Goal: Task Accomplishment & Management: Manage account settings

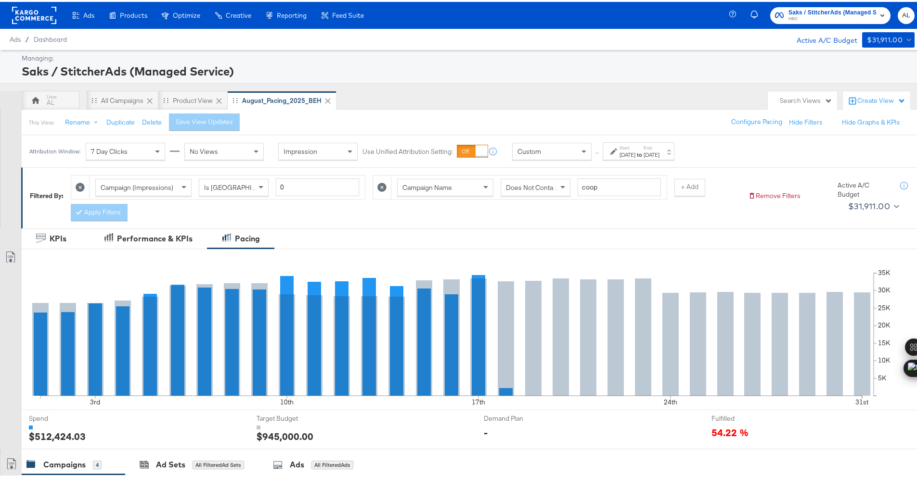
click at [617, 152] on icon at bounding box center [613, 149] width 7 height 7
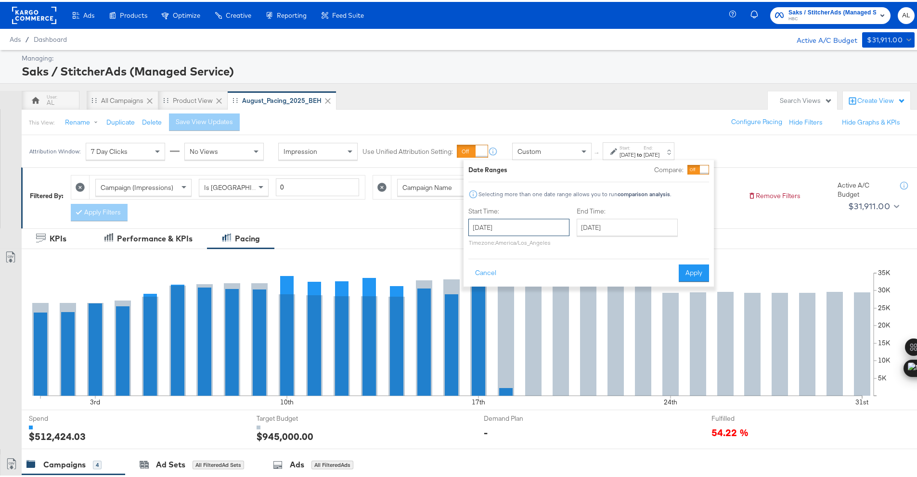
click at [561, 225] on input "[DATE]" at bounding box center [518, 225] width 101 height 17
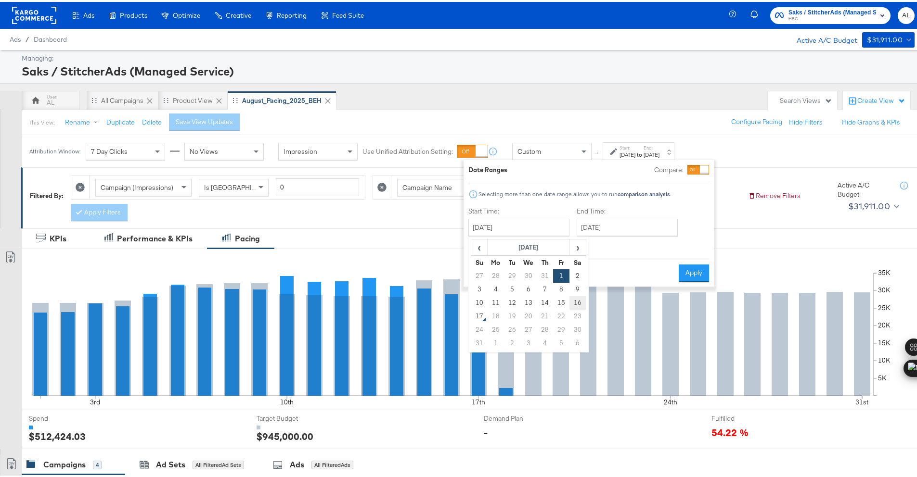
click at [574, 300] on td "16" at bounding box center [577, 301] width 16 height 13
type input "[DATE]"
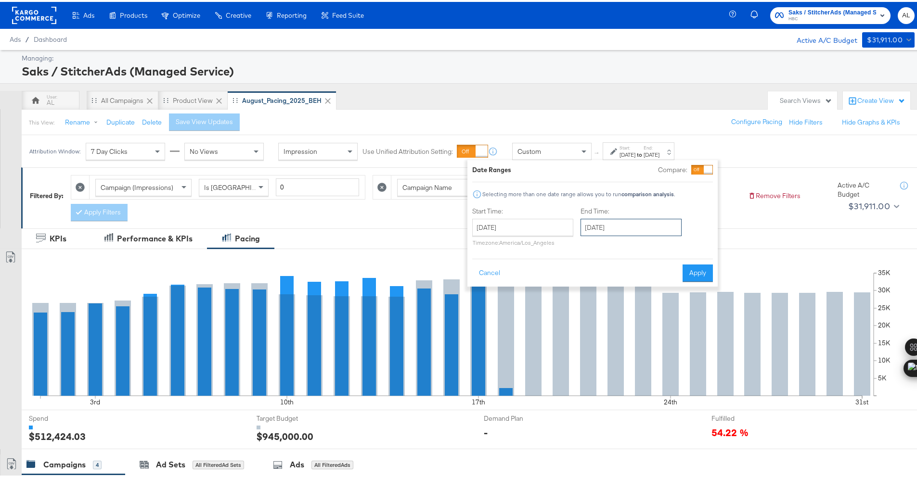
click at [613, 233] on input "[DATE]" at bounding box center [630, 225] width 101 height 17
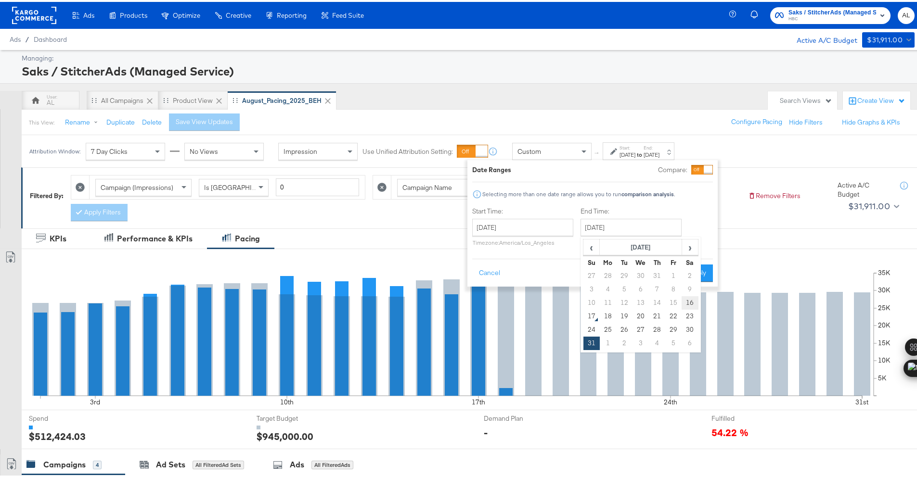
click at [689, 299] on td "16" at bounding box center [690, 301] width 16 height 13
type input "[DATE]"
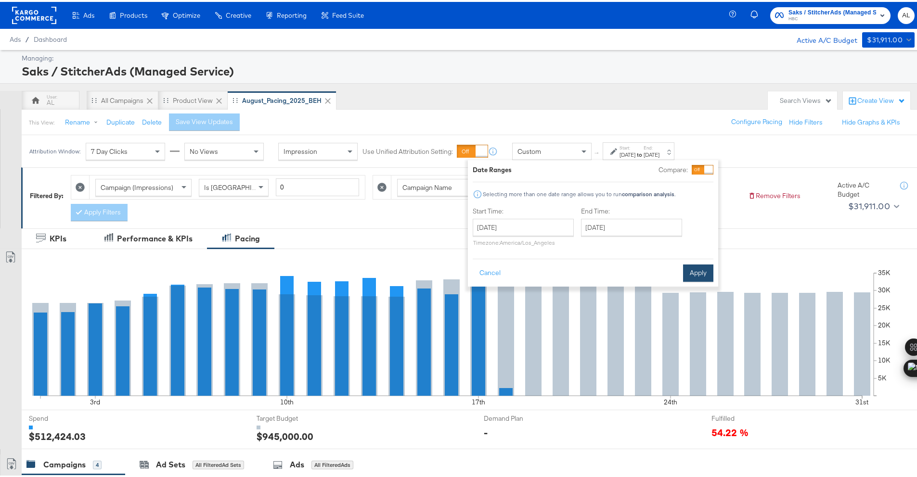
click at [696, 280] on button "Apply" at bounding box center [698, 271] width 30 height 17
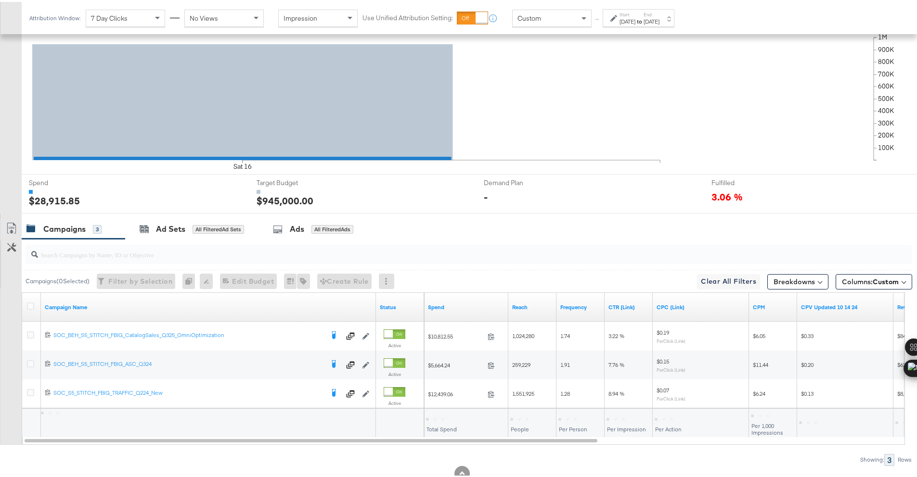
scroll to position [265, 0]
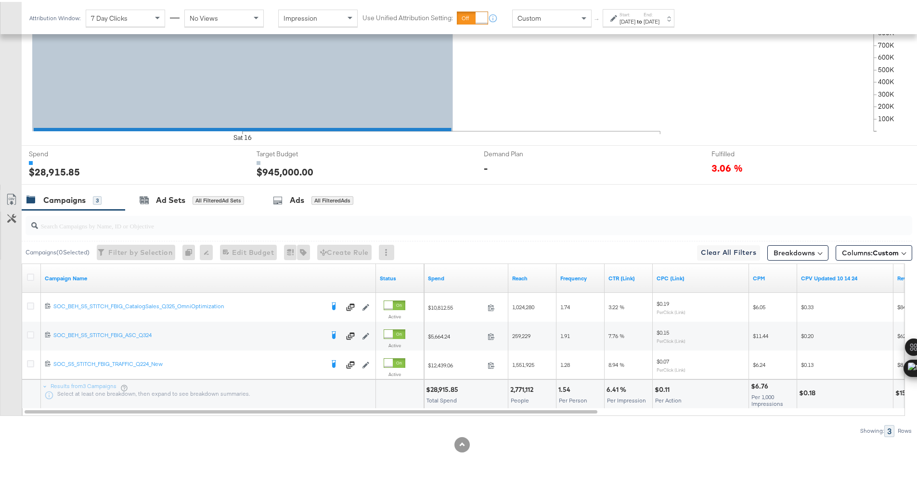
click at [439, 388] on div "$28,915.85" at bounding box center [443, 388] width 35 height 9
copy div "28,915.85"
click at [579, 19] on span at bounding box center [585, 16] width 12 height 16
click at [653, 24] on div "Start: [DATE] to End: [DATE]" at bounding box center [639, 16] width 72 height 18
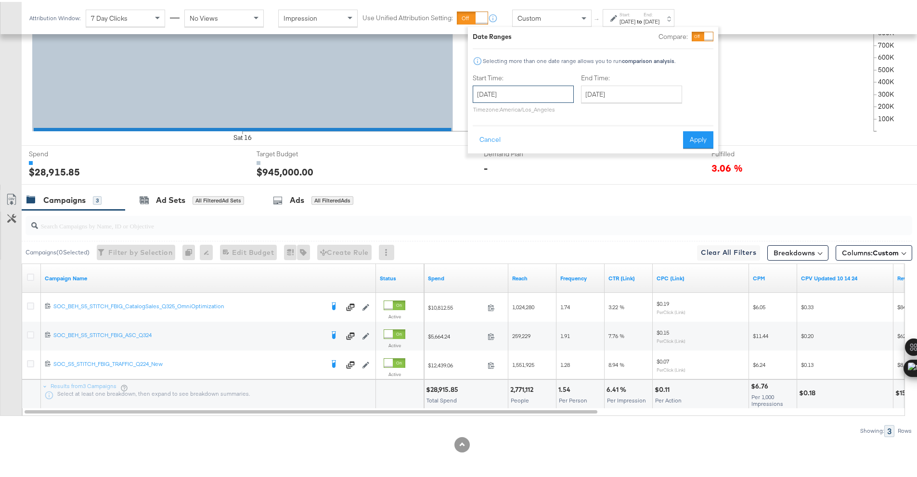
click at [546, 86] on input "[DATE]" at bounding box center [523, 92] width 101 height 17
click at [557, 168] on td "15" at bounding box center [565, 167] width 16 height 13
type input "[DATE]"
click at [616, 88] on input "[DATE]" at bounding box center [631, 92] width 101 height 17
click at [674, 163] on td "15" at bounding box center [674, 167] width 16 height 13
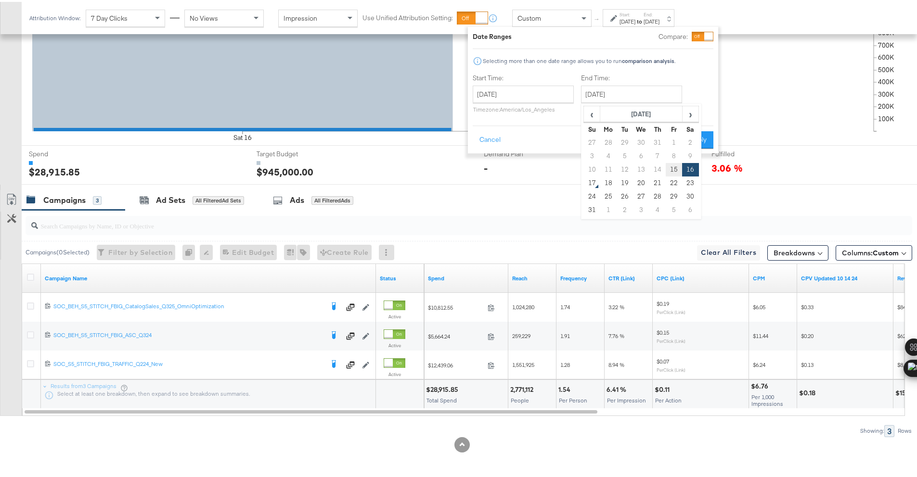
type input "[DATE]"
click at [691, 141] on button "Apply" at bounding box center [698, 137] width 30 height 17
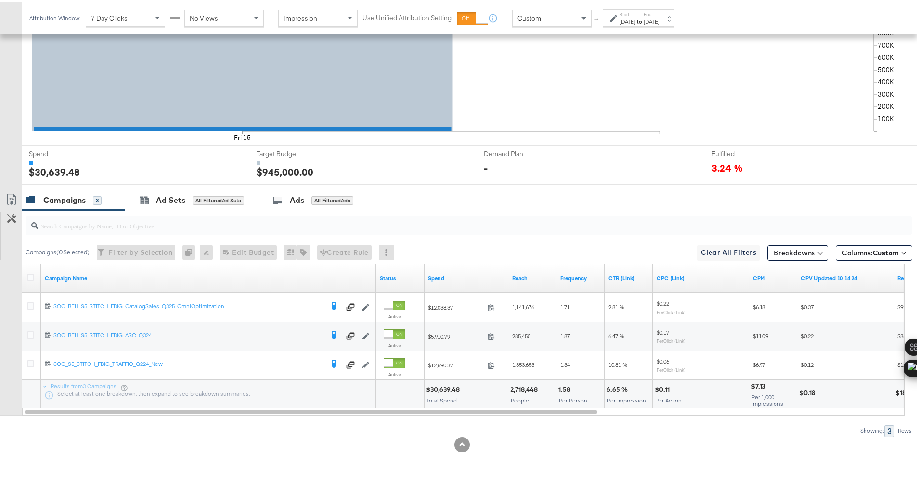
click at [441, 388] on div "$30,639.48" at bounding box center [444, 388] width 37 height 9
copy div "30,639.48"
click at [586, 19] on span at bounding box center [585, 16] width 12 height 16
click at [565, 21] on div "Custom" at bounding box center [552, 16] width 78 height 16
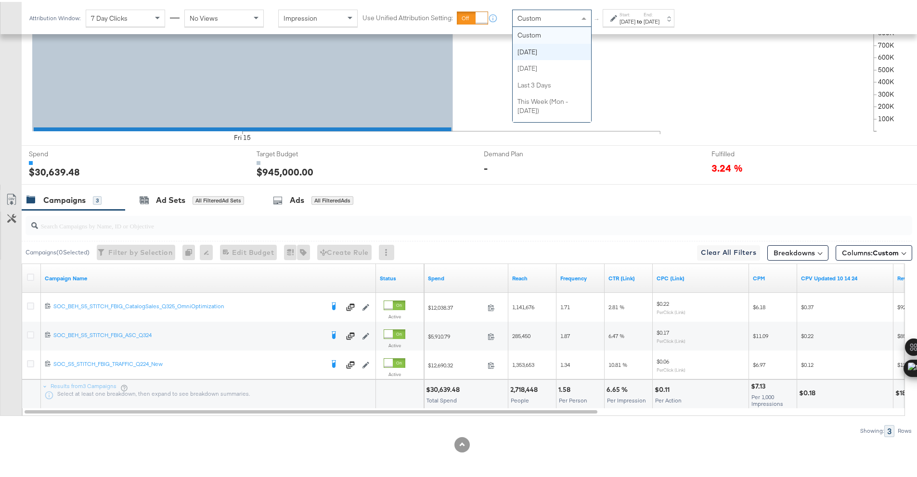
scroll to position [17, 0]
click at [441, 390] on div "$34,443.10" at bounding box center [443, 388] width 35 height 9
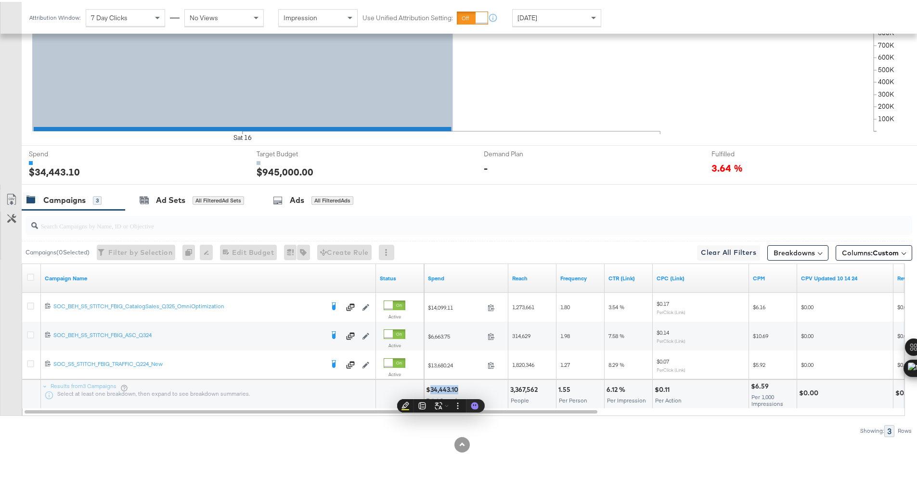
copy div "34,443.10"
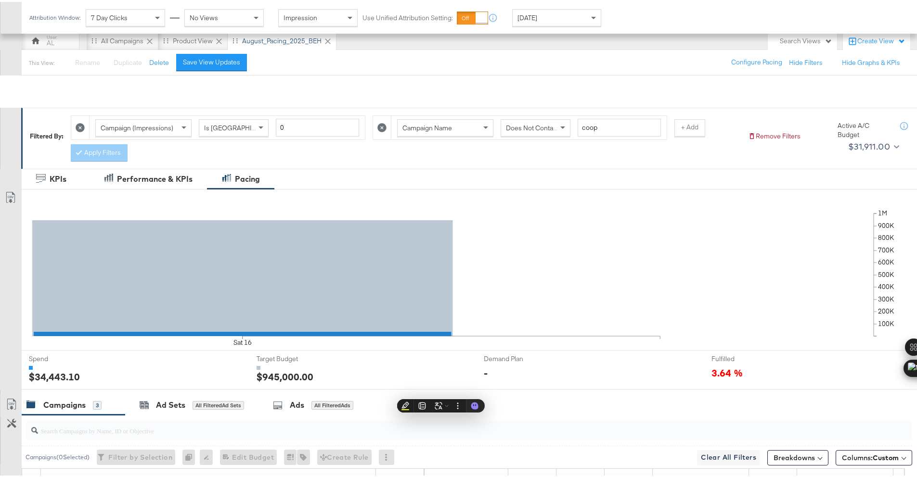
scroll to position [0, 0]
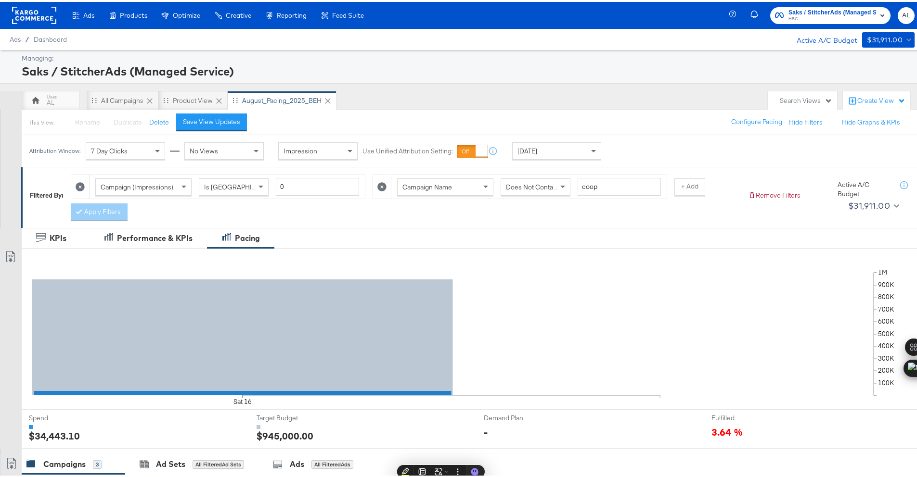
click at [26, 12] on rect at bounding box center [34, 13] width 44 height 17
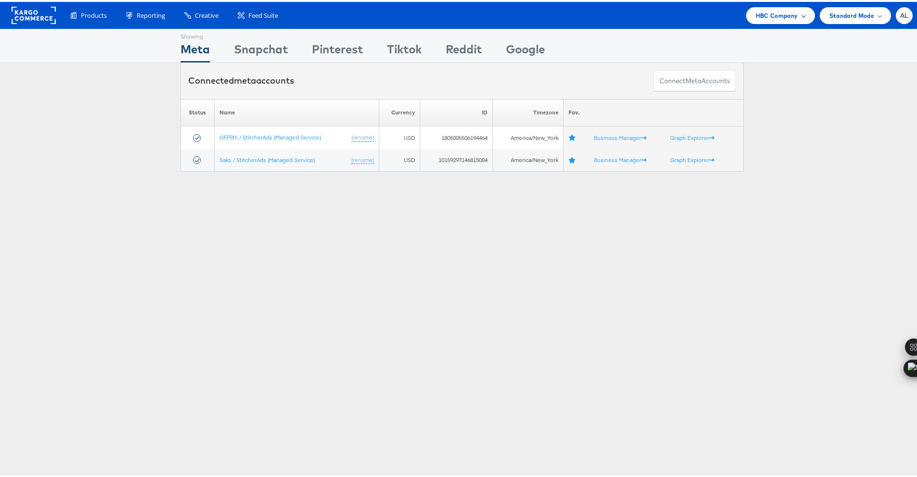
click at [794, 21] on div "HBC Company" at bounding box center [780, 13] width 69 height 17
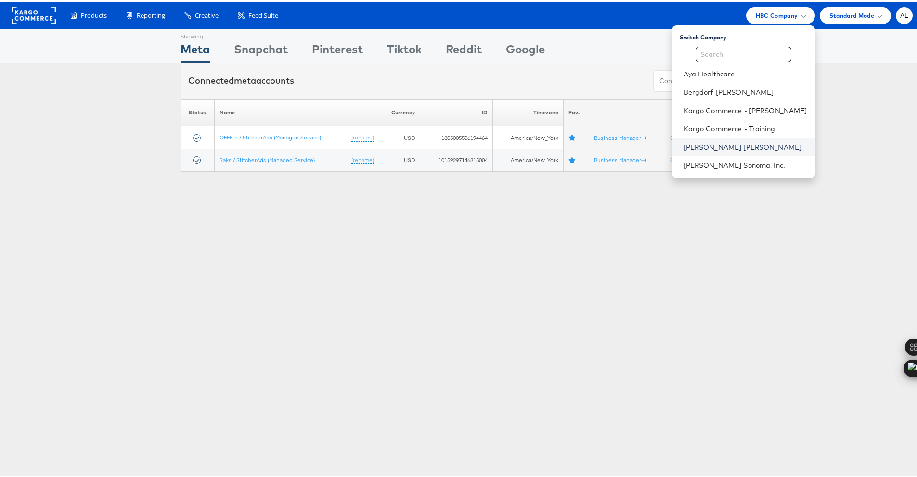
click at [736, 148] on link "[PERSON_NAME] [PERSON_NAME]" at bounding box center [746, 146] width 124 height 10
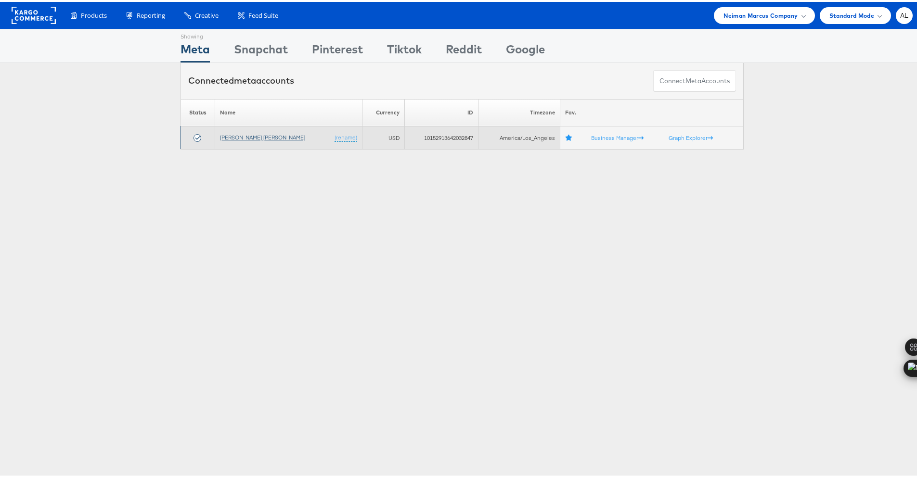
click at [245, 133] on link "Neiman Marcus" at bounding box center [262, 135] width 85 height 7
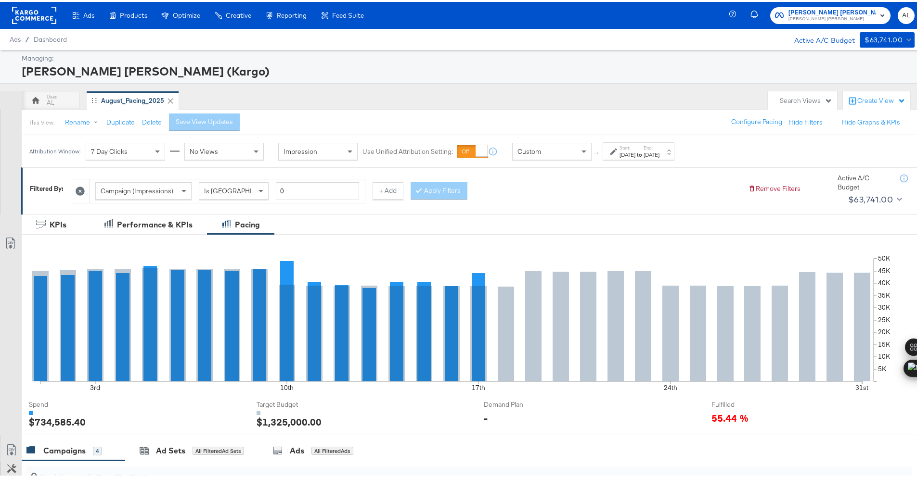
click at [554, 146] on div "Custom" at bounding box center [552, 150] width 78 height 16
click at [635, 147] on label "Start:" at bounding box center [627, 146] width 16 height 6
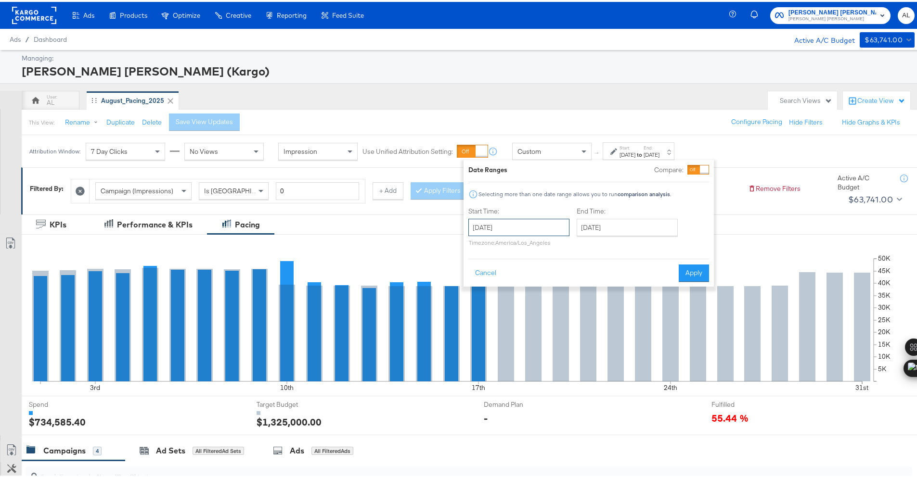
click at [538, 232] on input "[DATE]" at bounding box center [518, 225] width 101 height 17
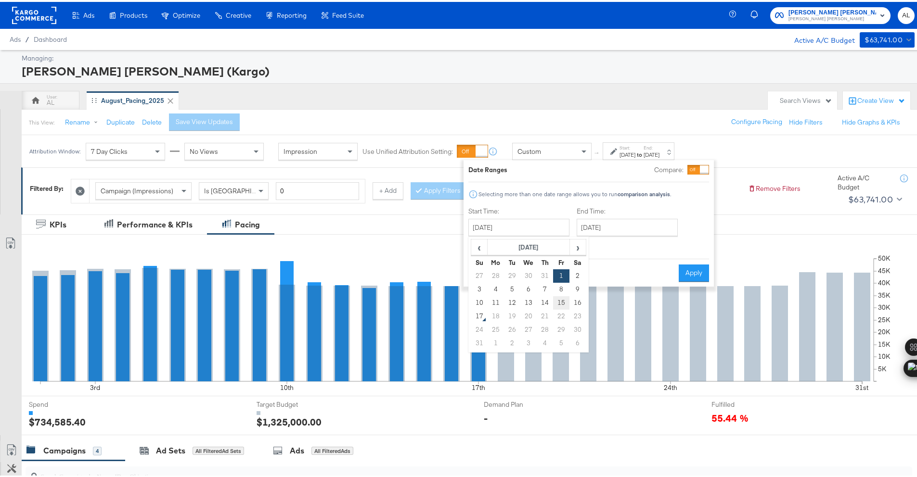
click at [564, 303] on td "15" at bounding box center [561, 301] width 16 height 13
type input "August 15th 2025"
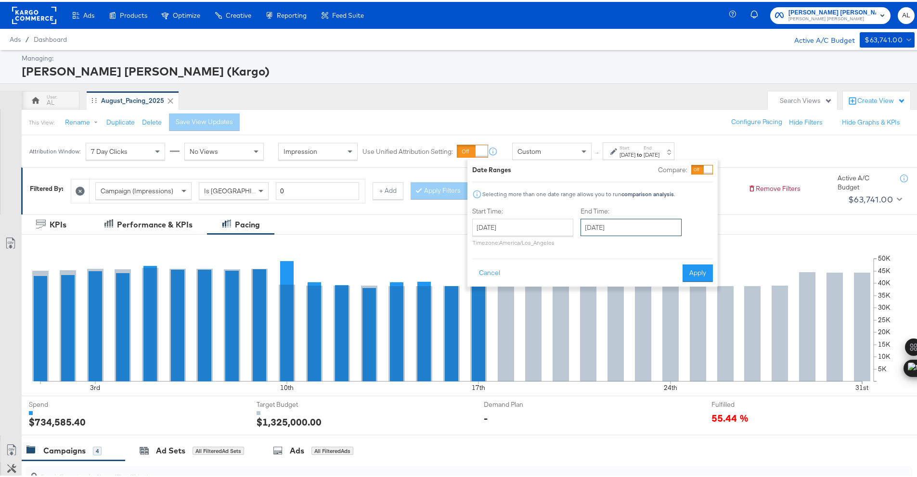
click at [605, 228] on input "August 31st 2025" at bounding box center [630, 225] width 101 height 17
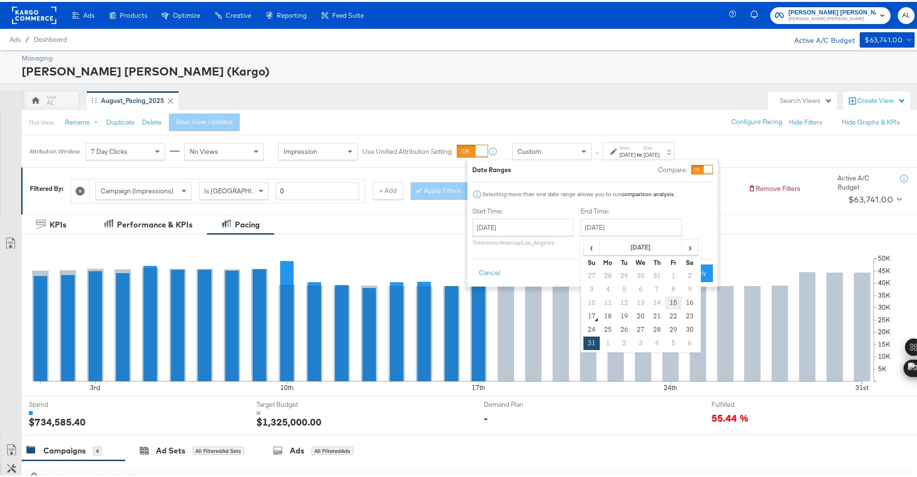
click at [677, 301] on td "15" at bounding box center [673, 301] width 16 height 13
type input "August 15th 2025"
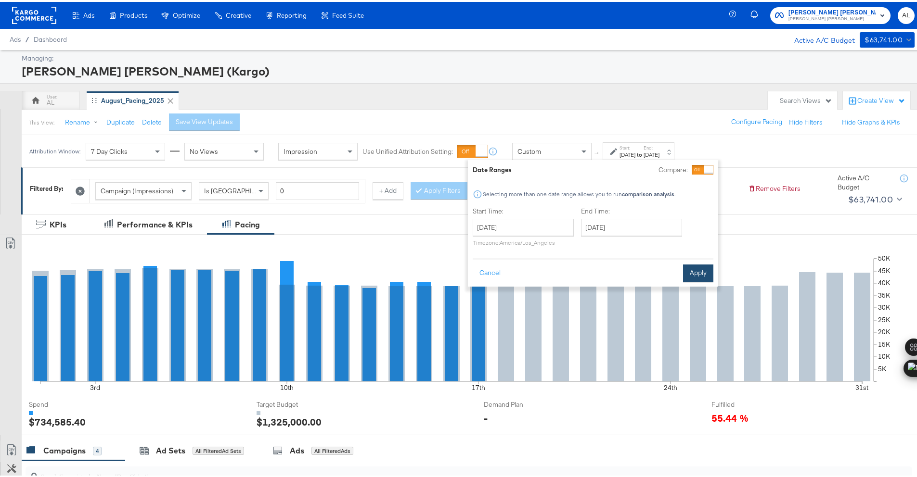
click at [699, 273] on button "Apply" at bounding box center [698, 271] width 30 height 17
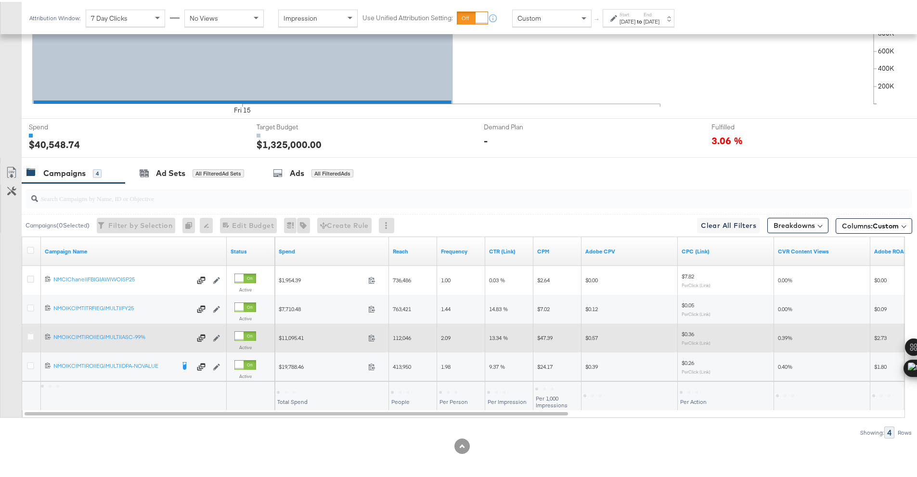
scroll to position [280, 0]
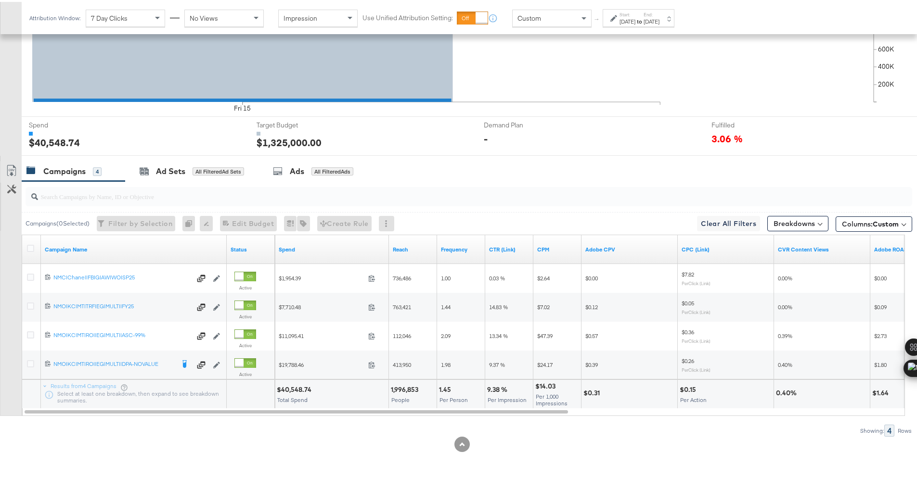
click at [291, 388] on div "$40,548.74" at bounding box center [296, 388] width 38 height 9
copy div "40,548.74"
click at [558, 16] on div "Custom" at bounding box center [552, 16] width 78 height 16
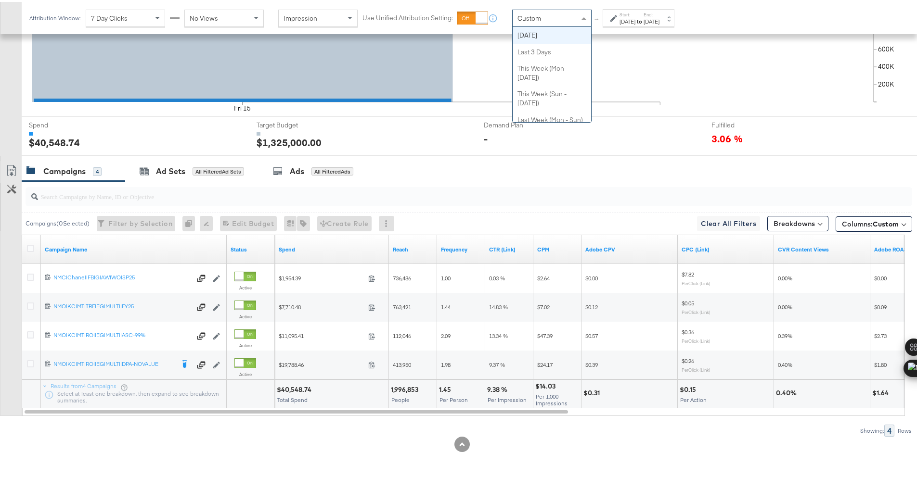
click at [624, 18] on div "[DATE]" at bounding box center [627, 20] width 16 height 8
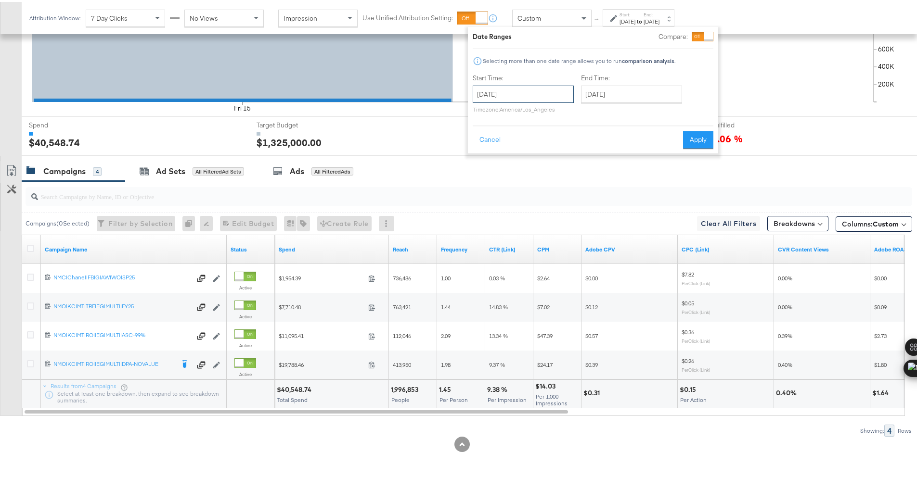
click at [551, 95] on input "[DATE]" at bounding box center [523, 92] width 101 height 17
click at [584, 167] on td "16" at bounding box center [582, 167] width 16 height 13
type input "[DATE]"
click at [689, 142] on button "Apply" at bounding box center [698, 137] width 30 height 17
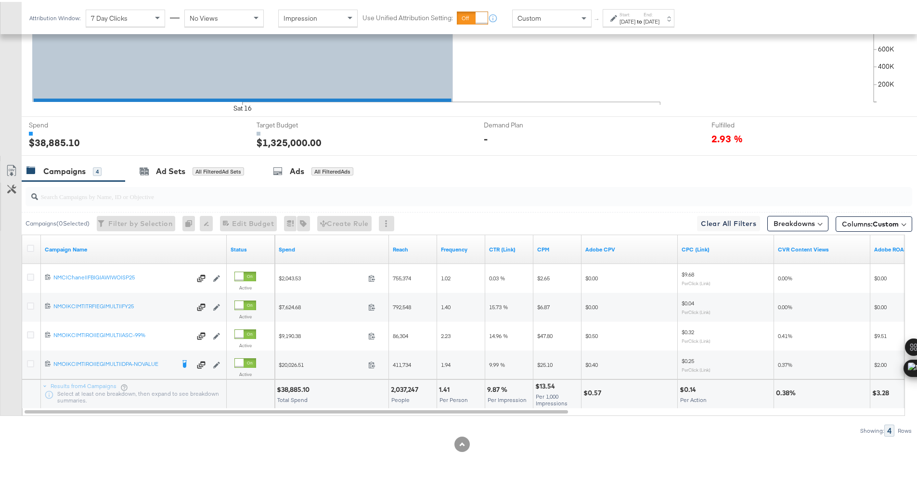
click at [286, 385] on div "$38,885.10" at bounding box center [295, 388] width 36 height 9
copy div "38,885.10"
click at [635, 15] on label "Start:" at bounding box center [627, 13] width 16 height 6
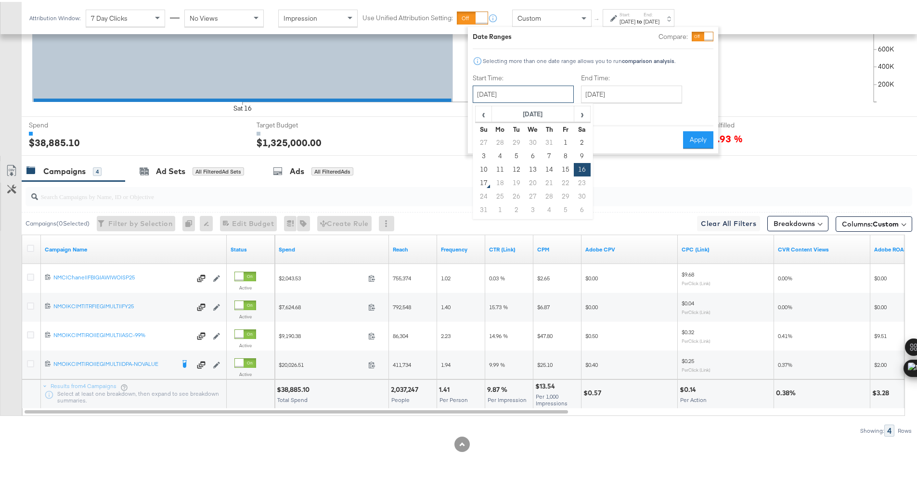
click at [533, 94] on input "[DATE]" at bounding box center [523, 92] width 101 height 17
click at [484, 182] on td "17" at bounding box center [484, 181] width 16 height 13
type input "[DATE]"
click at [691, 135] on button "Apply" at bounding box center [698, 137] width 30 height 17
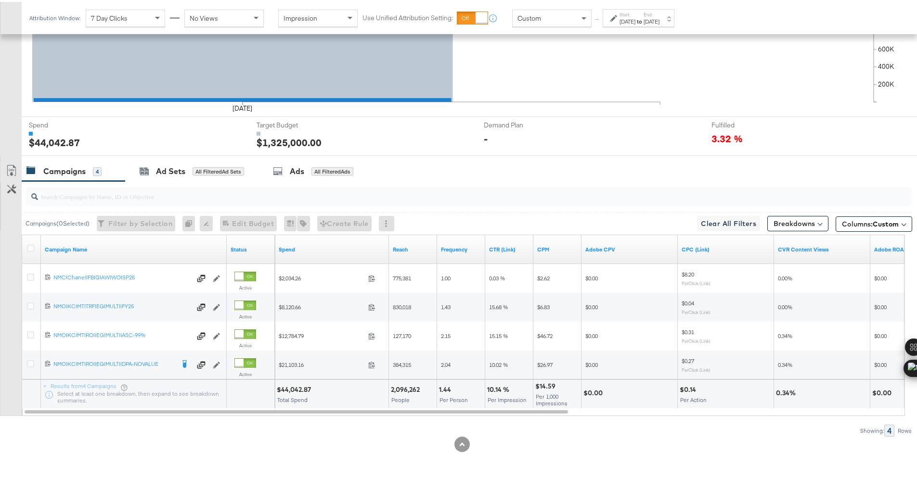
click at [292, 387] on div "$44,042.87" at bounding box center [295, 388] width 37 height 9
copy div "44,042.87"
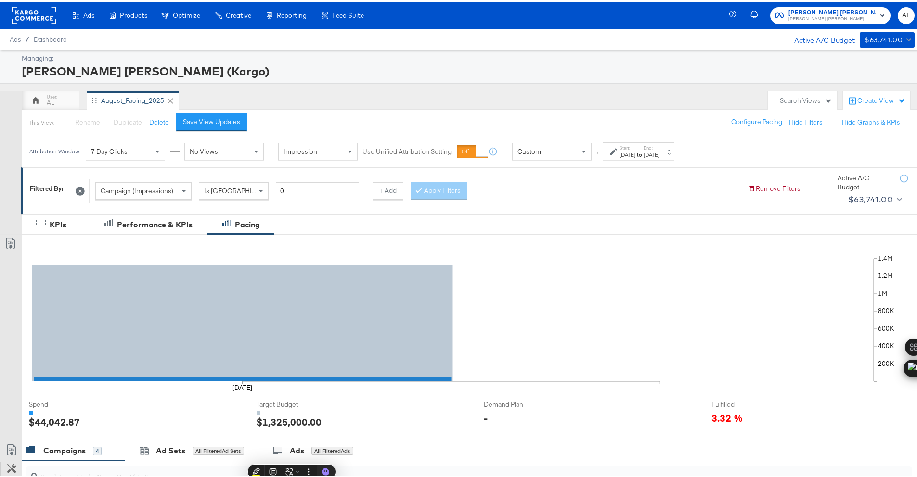
click at [36, 16] on rect at bounding box center [34, 13] width 44 height 17
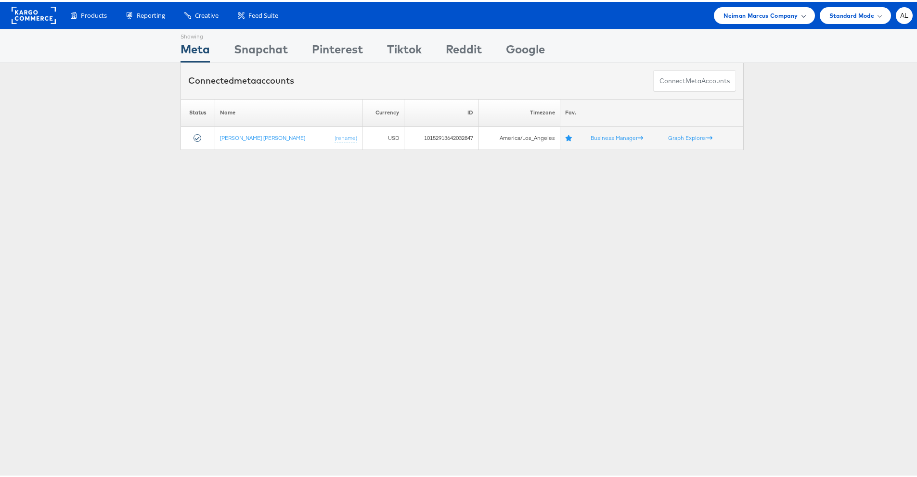
click at [765, 14] on span "Neiman Marcus Company" at bounding box center [760, 14] width 74 height 10
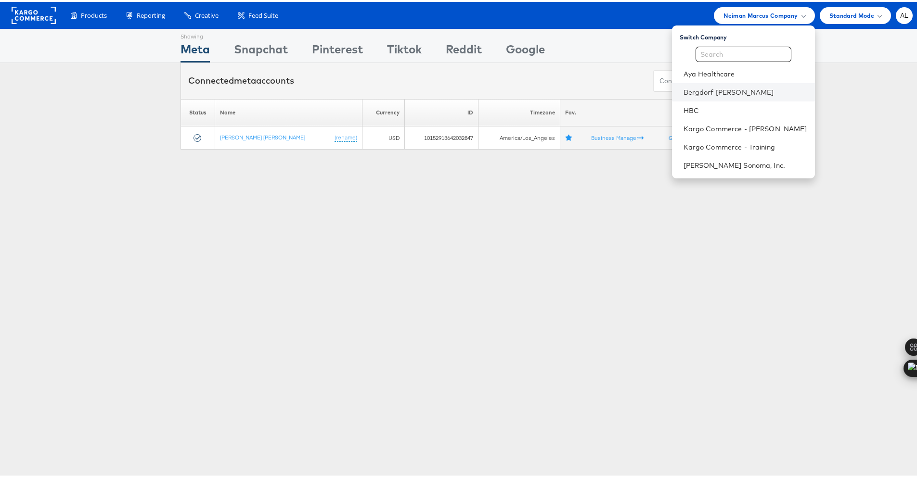
click at [736, 96] on li "Bergdorf [PERSON_NAME]" at bounding box center [743, 90] width 143 height 18
click at [737, 93] on link "Bergdorf Goodman" at bounding box center [746, 91] width 124 height 10
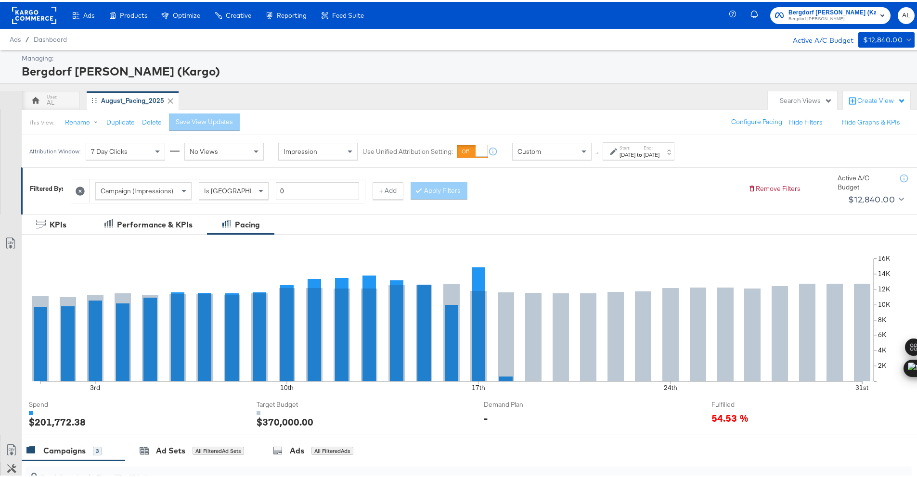
click at [528, 150] on span "Custom" at bounding box center [529, 149] width 24 height 9
click at [653, 147] on div "Start: [DATE] to End: [DATE]" at bounding box center [639, 150] width 40 height 14
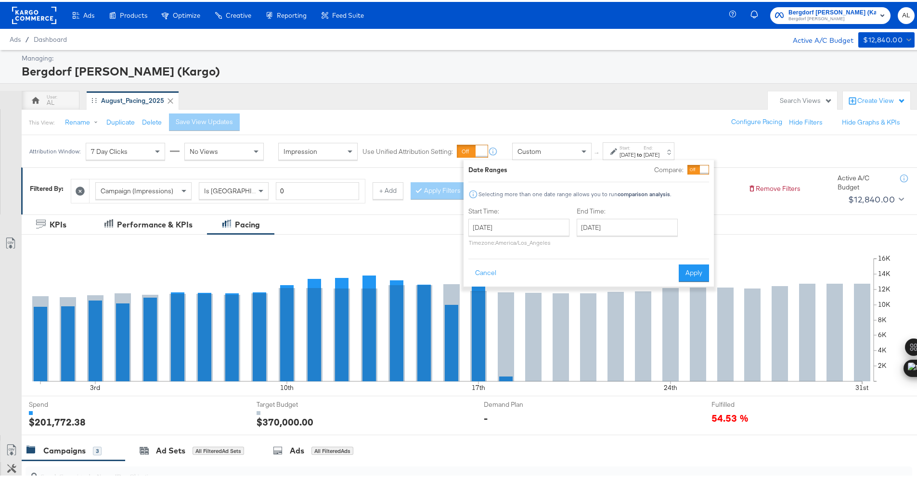
click at [555, 235] on div "[DATE] ‹ [DATE] › Su Mo Tu We Th Fr Sa 27 28 29 30 31 1 2 3 4 5 6 7 8 9 10 11 1…" at bounding box center [518, 230] width 101 height 27
click at [573, 221] on div "Start Time: [DATE] ‹ [DATE] › Su Mo Tu We Th Fr Sa 27 28 29 30 31 1 2 3 4 5 6 7…" at bounding box center [574, 227] width 213 height 44
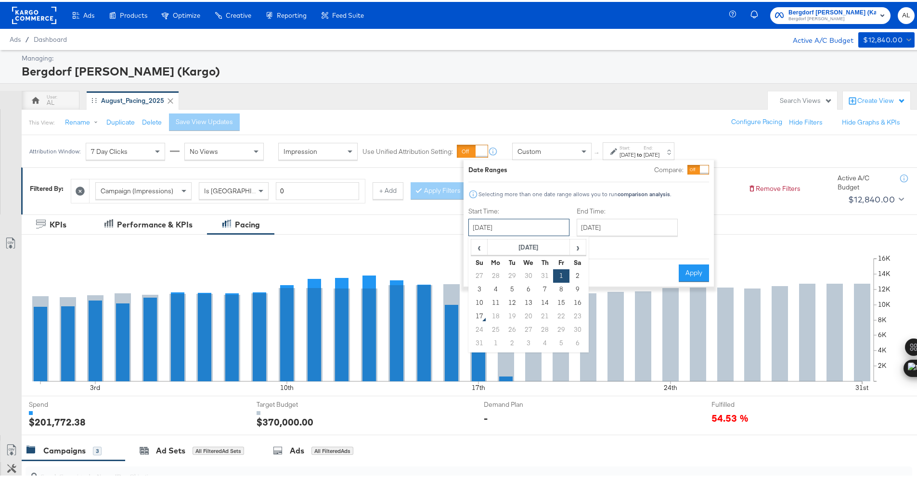
click at [560, 223] on input "[DATE]" at bounding box center [518, 225] width 101 height 17
click at [561, 298] on td "15" at bounding box center [561, 301] width 16 height 13
type input "[DATE]"
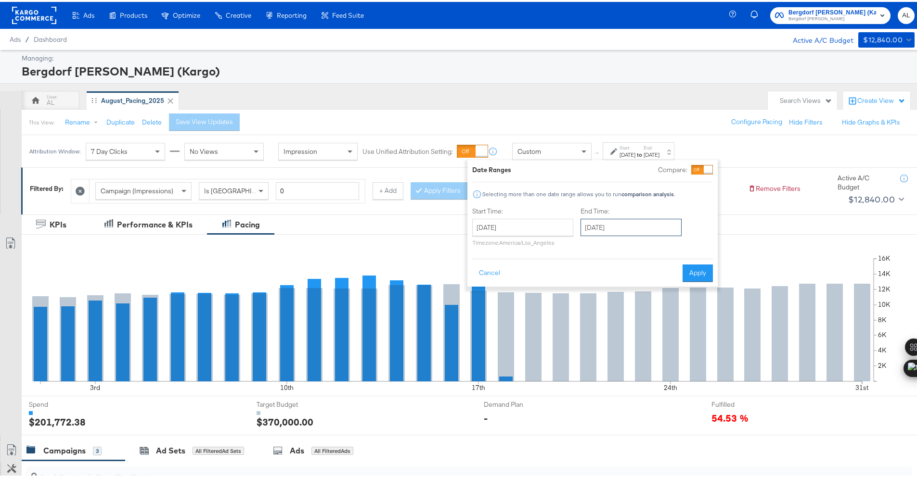
click at [620, 227] on input "[DATE]" at bounding box center [630, 225] width 101 height 17
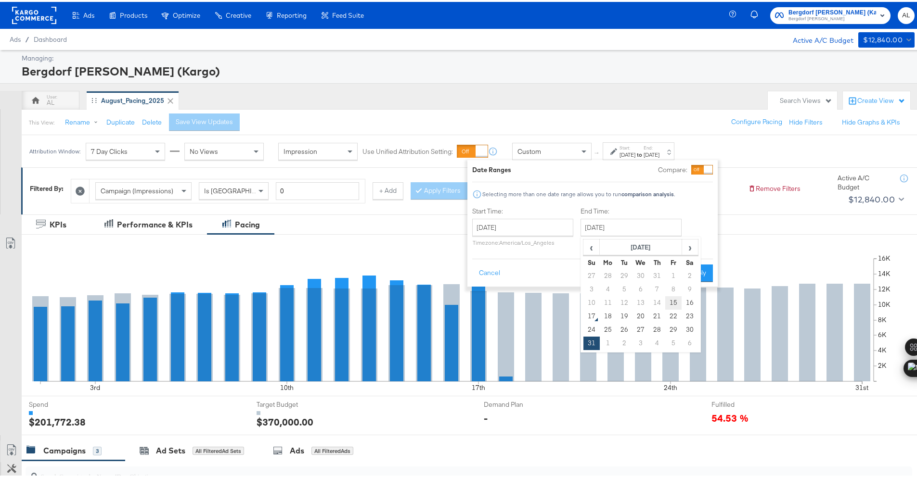
click at [673, 301] on td "15" at bounding box center [673, 301] width 16 height 13
type input "[DATE]"
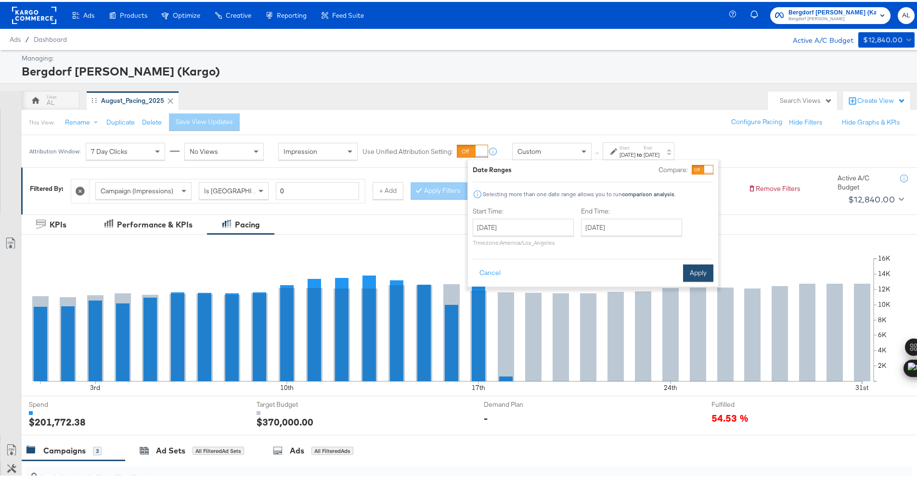
click at [696, 273] on button "Apply" at bounding box center [698, 271] width 30 height 17
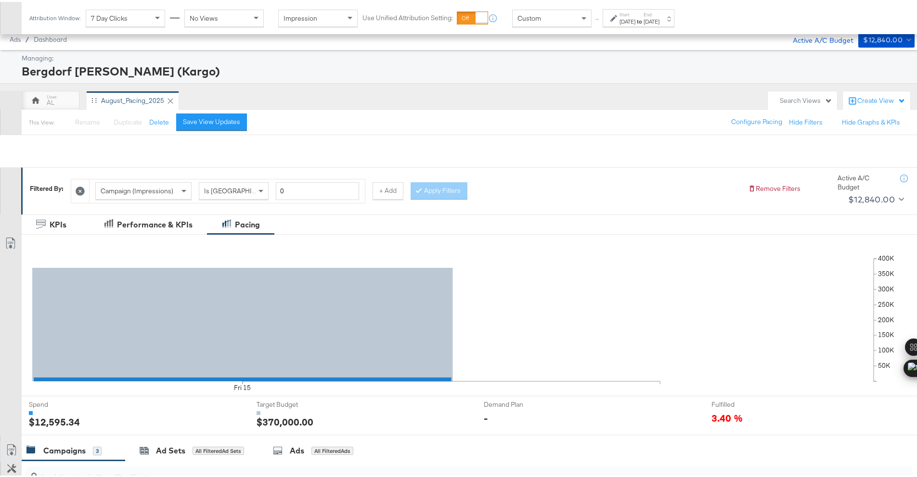
scroll to position [251, 0]
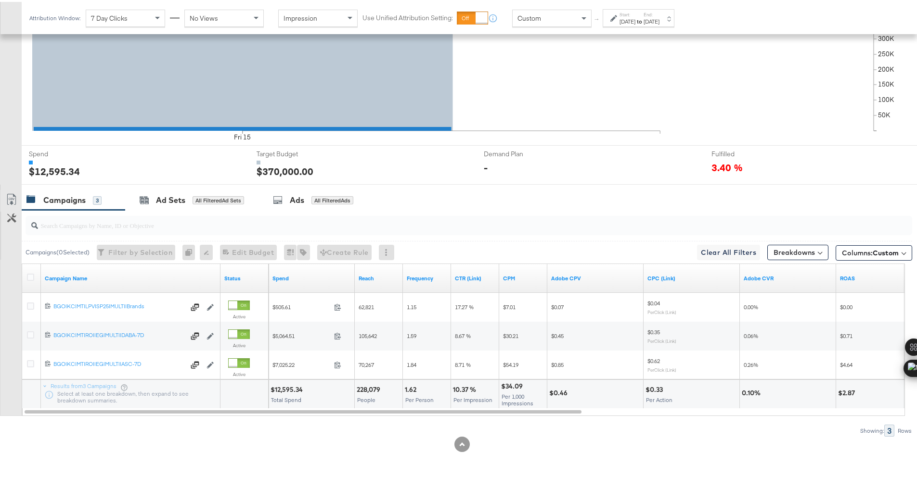
click at [284, 387] on div "$12,595.34" at bounding box center [288, 388] width 35 height 9
copy div "12,595.34"
click at [608, 13] on div "Start: [DATE] to End: [DATE]" at bounding box center [639, 16] width 72 height 18
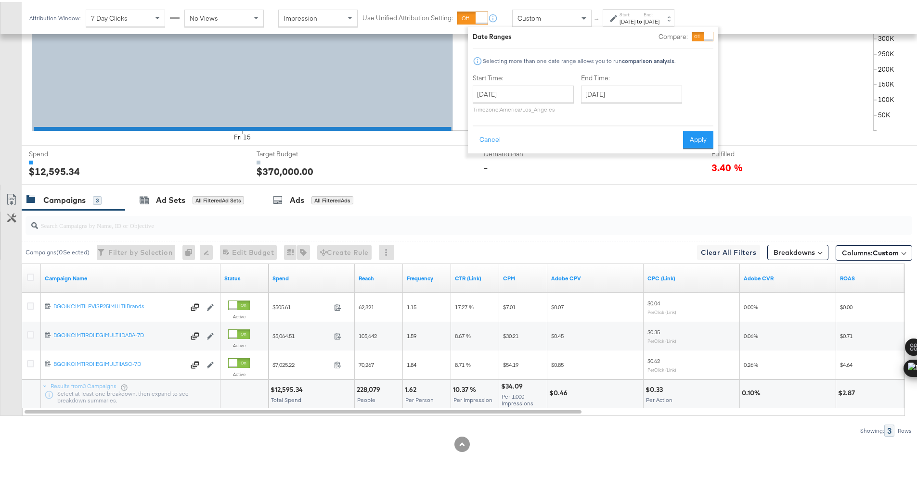
click at [610, 13] on div "Start: [DATE] to End: [DATE]" at bounding box center [639, 16] width 72 height 18
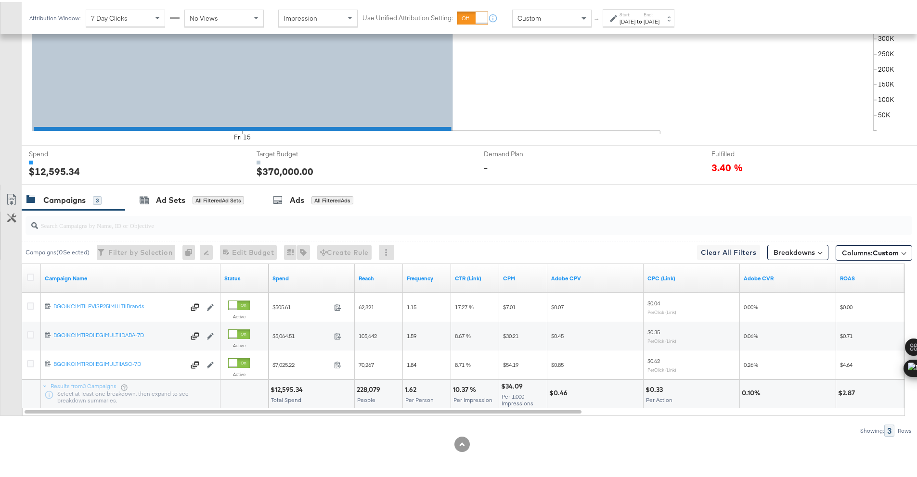
click at [614, 22] on div "Start: [DATE] to End: [DATE]" at bounding box center [634, 17] width 49 height 14
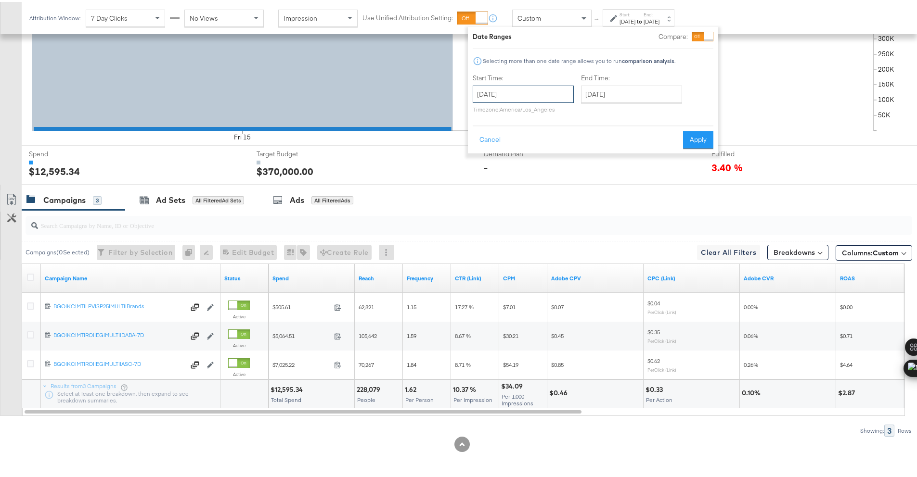
click at [554, 85] on input "[DATE]" at bounding box center [523, 92] width 101 height 17
click at [576, 167] on td "16" at bounding box center [582, 167] width 16 height 13
type input "[DATE]"
click at [701, 138] on button "Apply" at bounding box center [698, 137] width 30 height 17
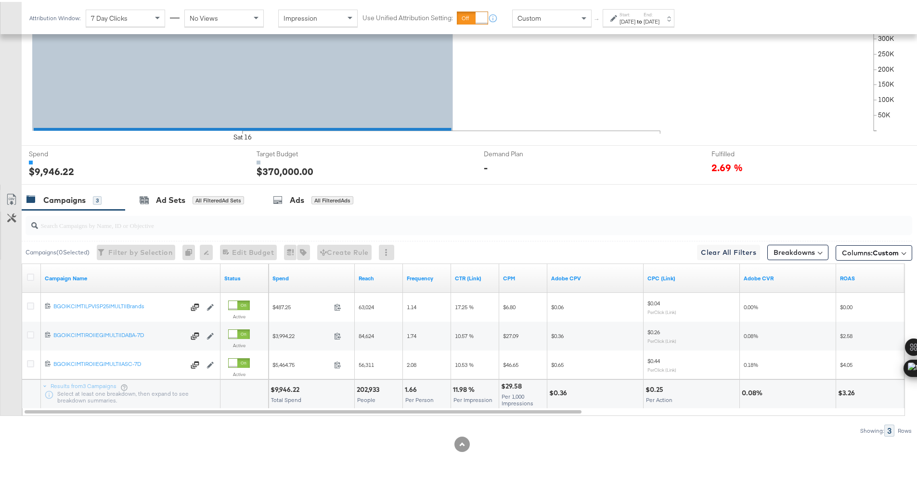
click at [284, 389] on div "$9,946.22" at bounding box center [287, 388] width 32 height 9
copy div "9,946.22"
click at [666, 9] on div "Start: [DATE] to End: [DATE]" at bounding box center [639, 16] width 72 height 18
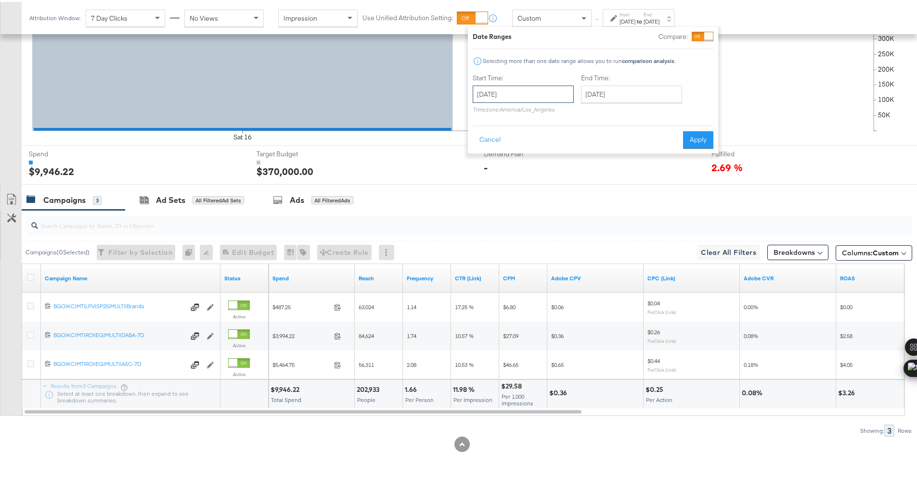
click at [537, 98] on input "[DATE]" at bounding box center [523, 92] width 101 height 17
click at [490, 186] on td "17" at bounding box center [484, 181] width 16 height 13
type input "[DATE]"
click at [705, 139] on button "Apply" at bounding box center [698, 137] width 30 height 17
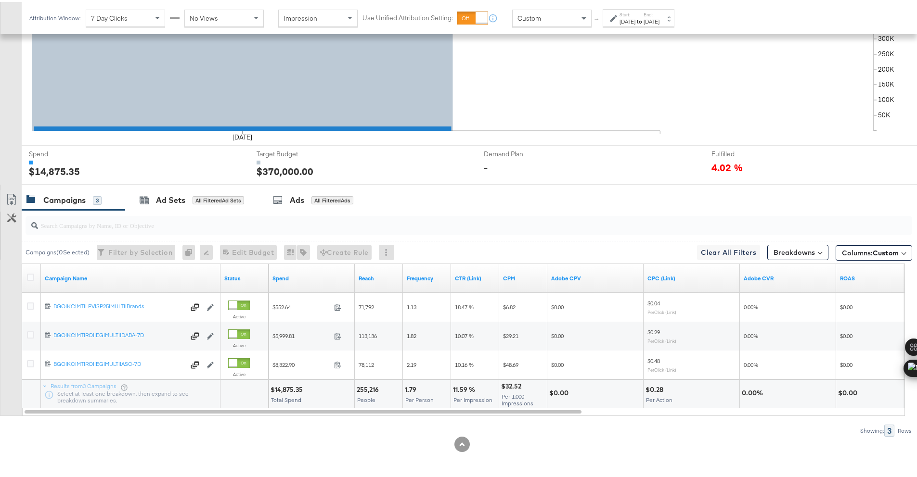
click at [286, 384] on div "$14,875.35" at bounding box center [288, 388] width 35 height 9
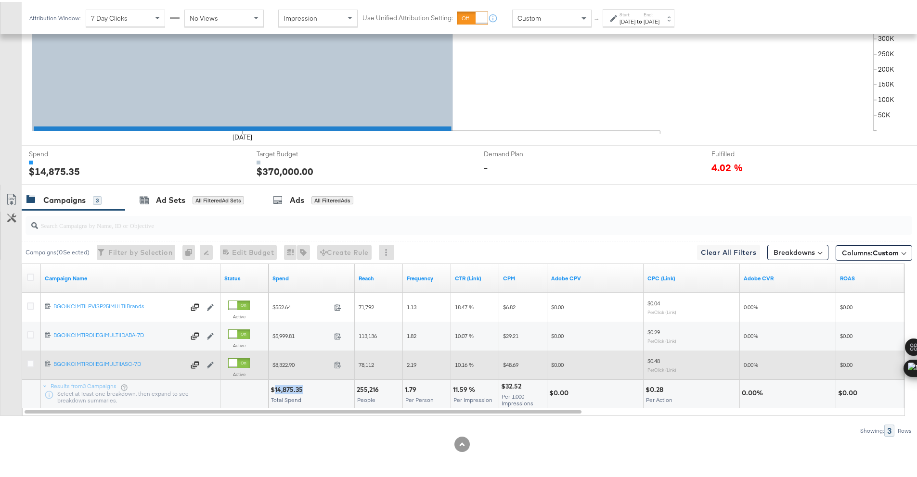
copy div "14,875.35"
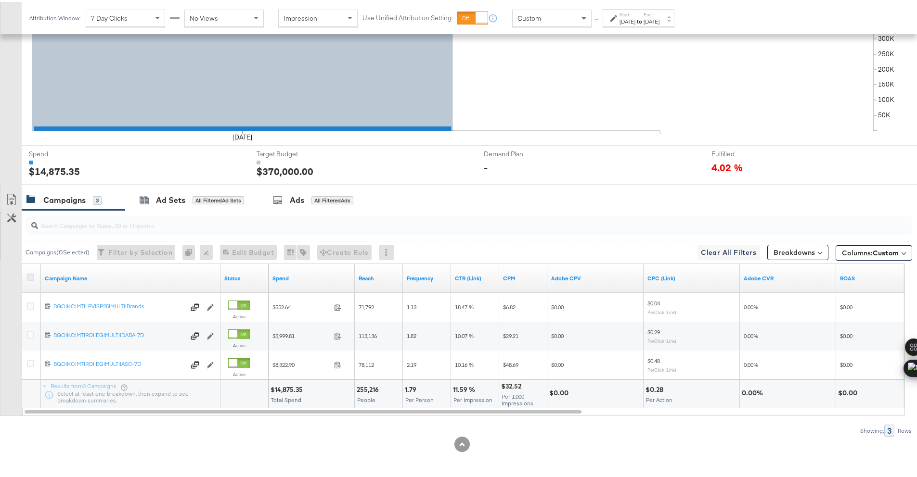
click at [28, 272] on icon at bounding box center [30, 275] width 7 height 7
click at [0, 0] on input "checkbox" at bounding box center [0, 0] width 0 height 0
click at [245, 250] on span "Edit 3 Campaign Budgets Edit Budget" at bounding box center [243, 251] width 51 height 12
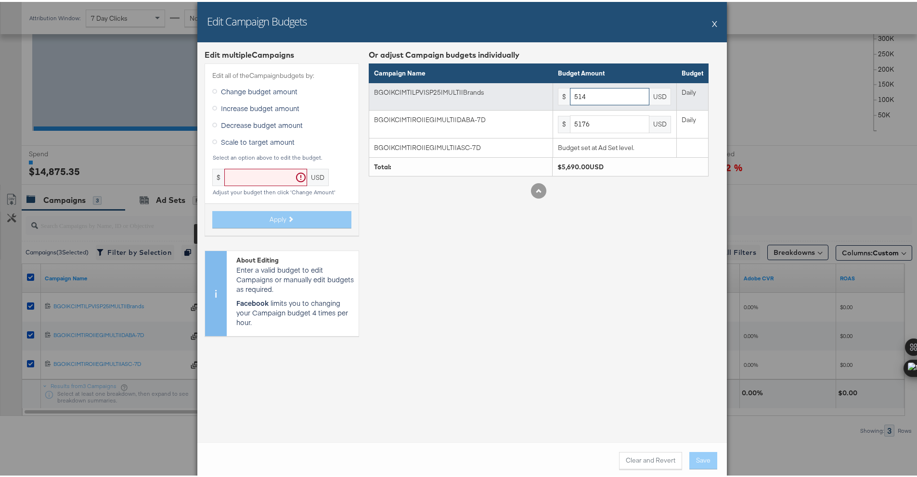
click at [593, 95] on input "514" at bounding box center [609, 95] width 79 height 18
paste input "445"
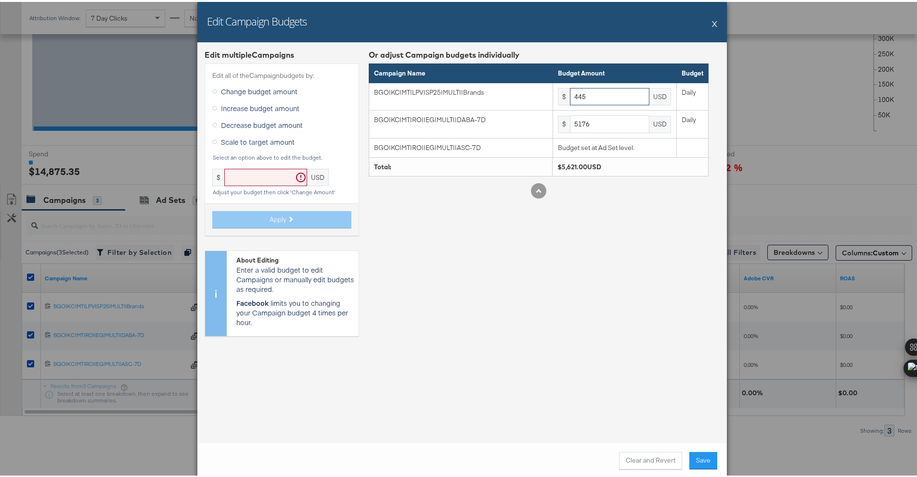
type input "445"
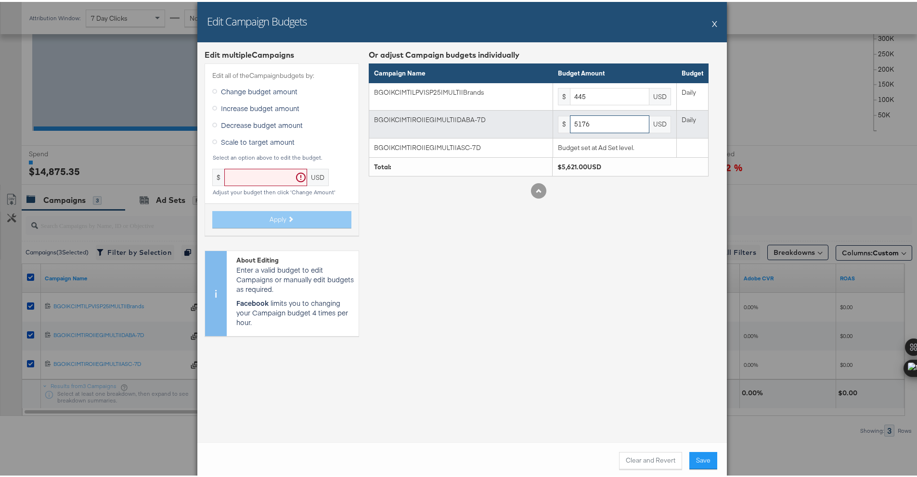
click at [585, 115] on input "5176" at bounding box center [609, 123] width 79 height 18
paste input "3529"
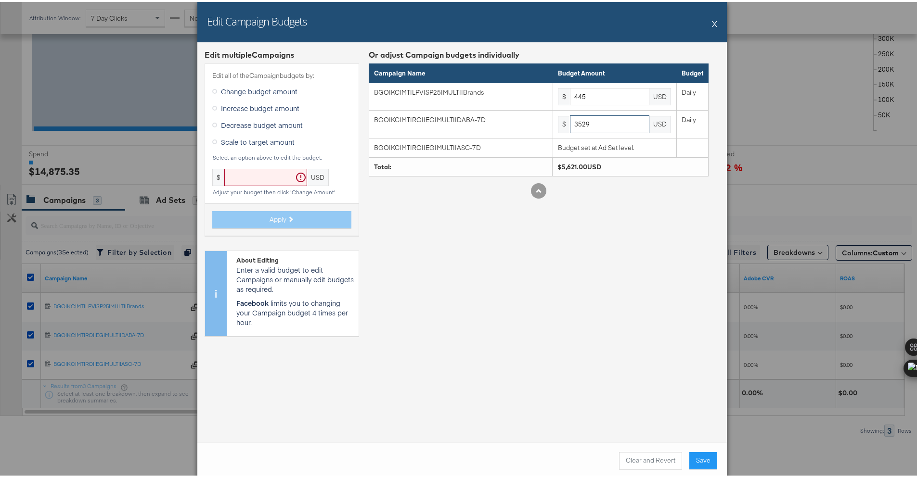
type input "3529"
click at [618, 318] on div "Or adjust Campaign budgets individually Campaign Name Budget Amount Budget BGO|…" at bounding box center [539, 195] width 340 height 295
click at [708, 462] on button "Save" at bounding box center [703, 459] width 28 height 17
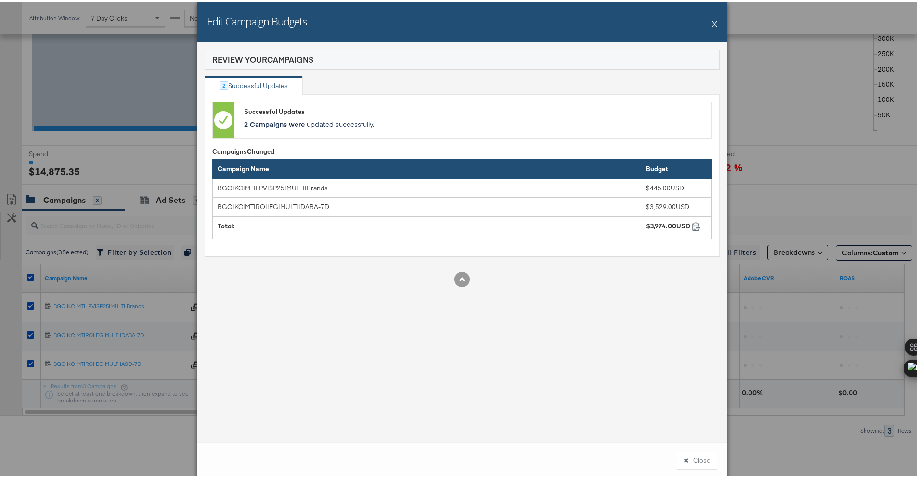
click at [708, 462] on button "Close" at bounding box center [697, 459] width 40 height 17
